Goal: Find contact information: Find contact information

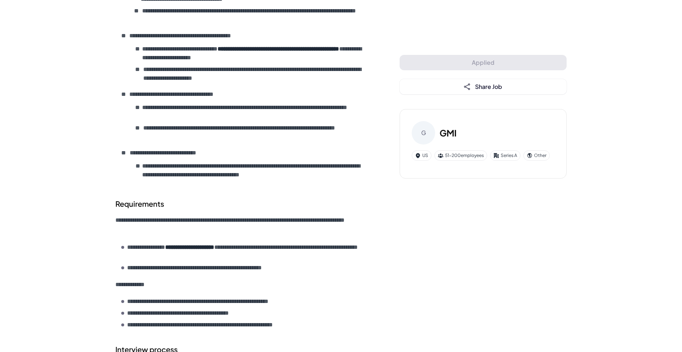
scroll to position [460, 0]
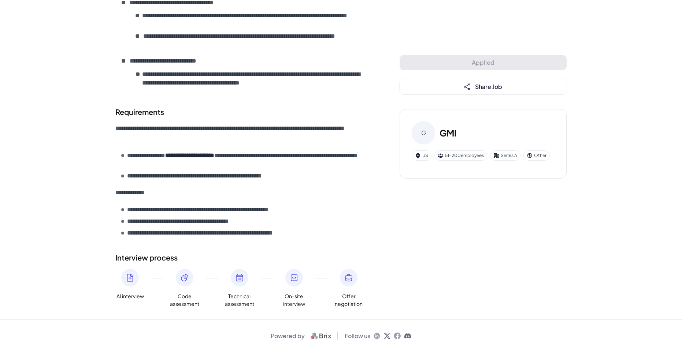
click at [378, 336] on icon at bounding box center [376, 335] width 7 height 7
click at [376, 336] on icon at bounding box center [376, 335] width 7 height 7
click at [320, 337] on img at bounding box center [320, 336] width 27 height 9
click at [290, 337] on span "Powered by" at bounding box center [287, 336] width 34 height 9
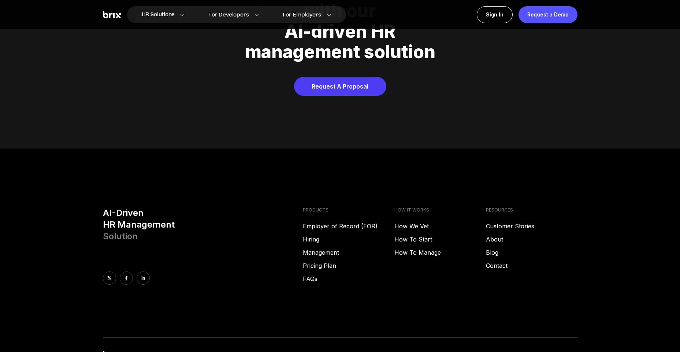
scroll to position [3737, 0]
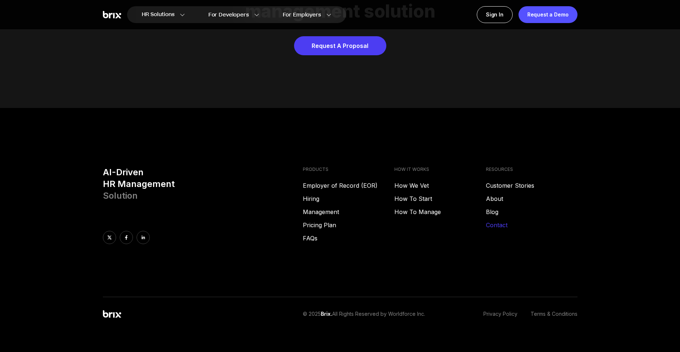
click at [502, 221] on link "Contact" at bounding box center [532, 225] width 92 height 9
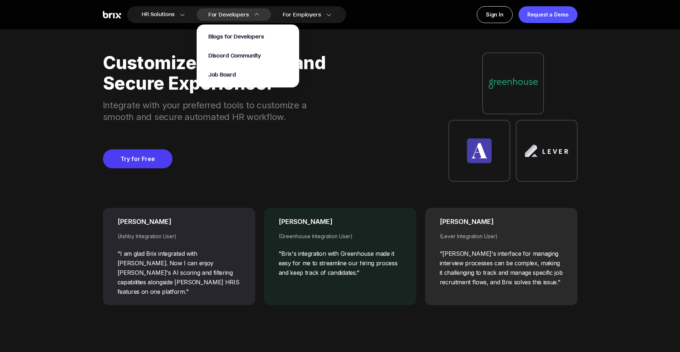
scroll to position [2786, 0]
